Goal: Task Accomplishment & Management: Manage account settings

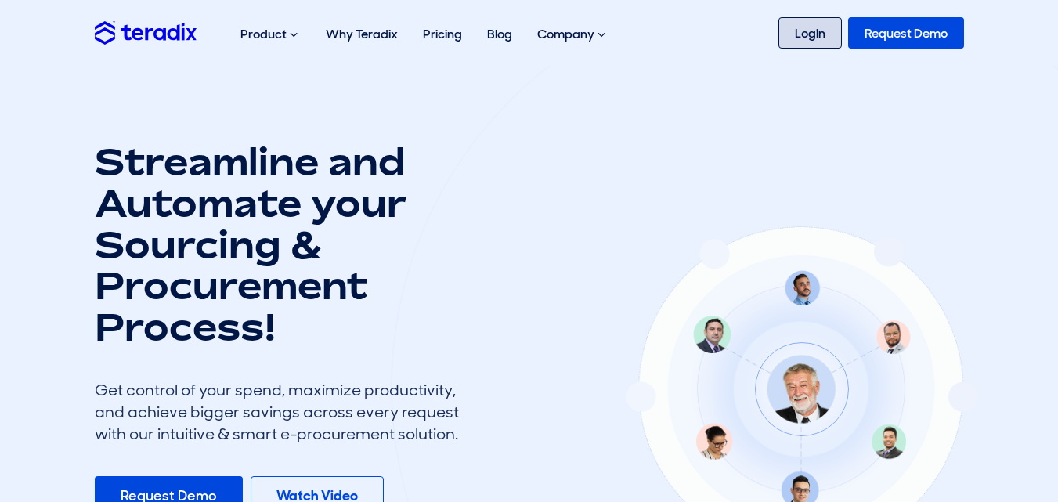
click at [817, 23] on link "Login" at bounding box center [809, 32] width 63 height 31
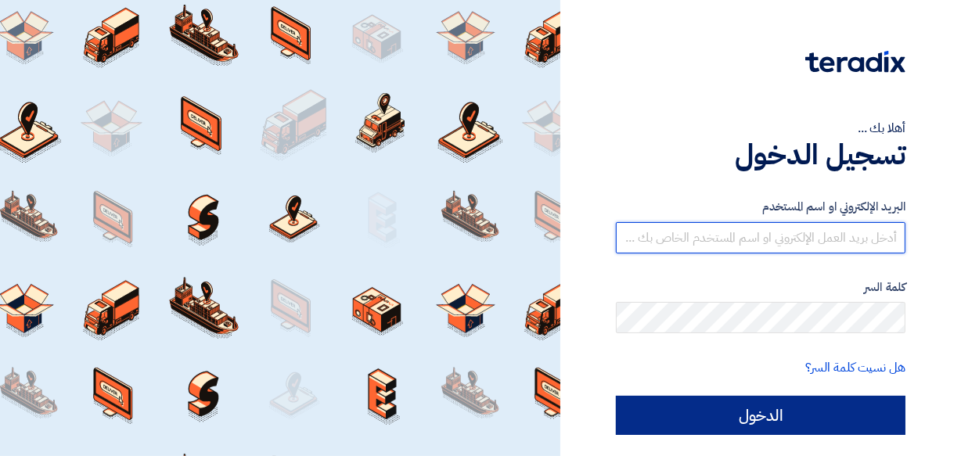
type input "[EMAIL_ADDRESS][DOMAIN_NAME]"
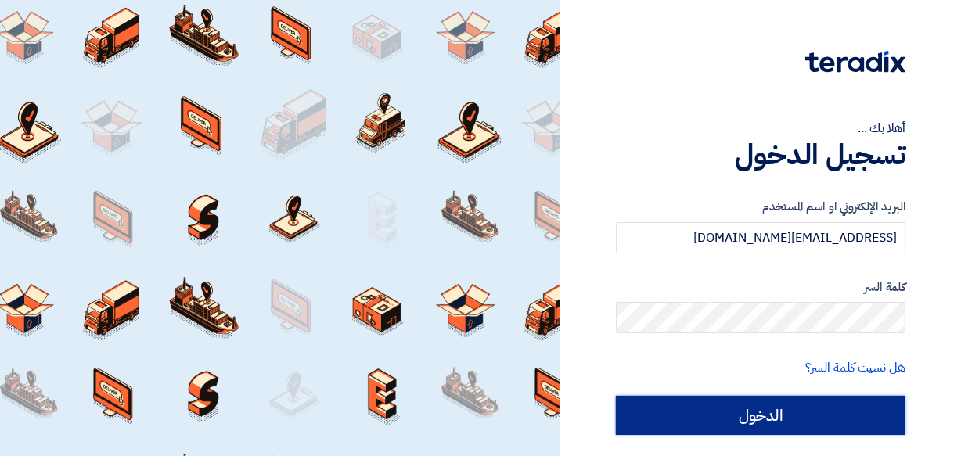
click at [769, 421] on input "الدخول" at bounding box center [761, 415] width 290 height 39
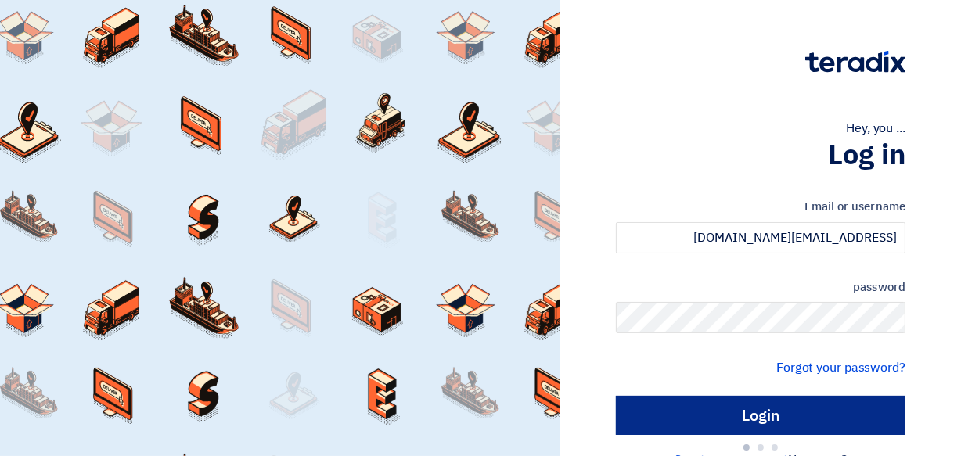
type input "Sign in"
